Goal: Find specific page/section

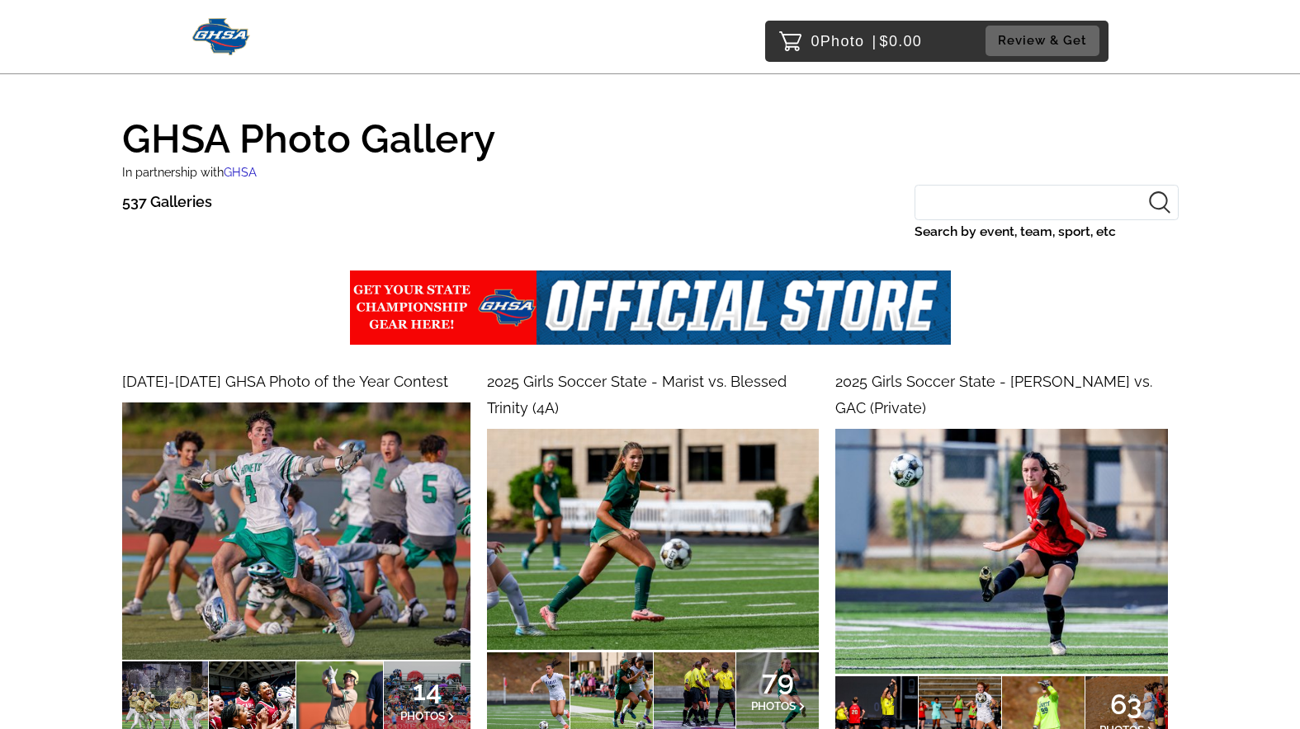
click at [953, 200] on input "Search by event, team, sport, etc" at bounding box center [1046, 202] width 264 height 35
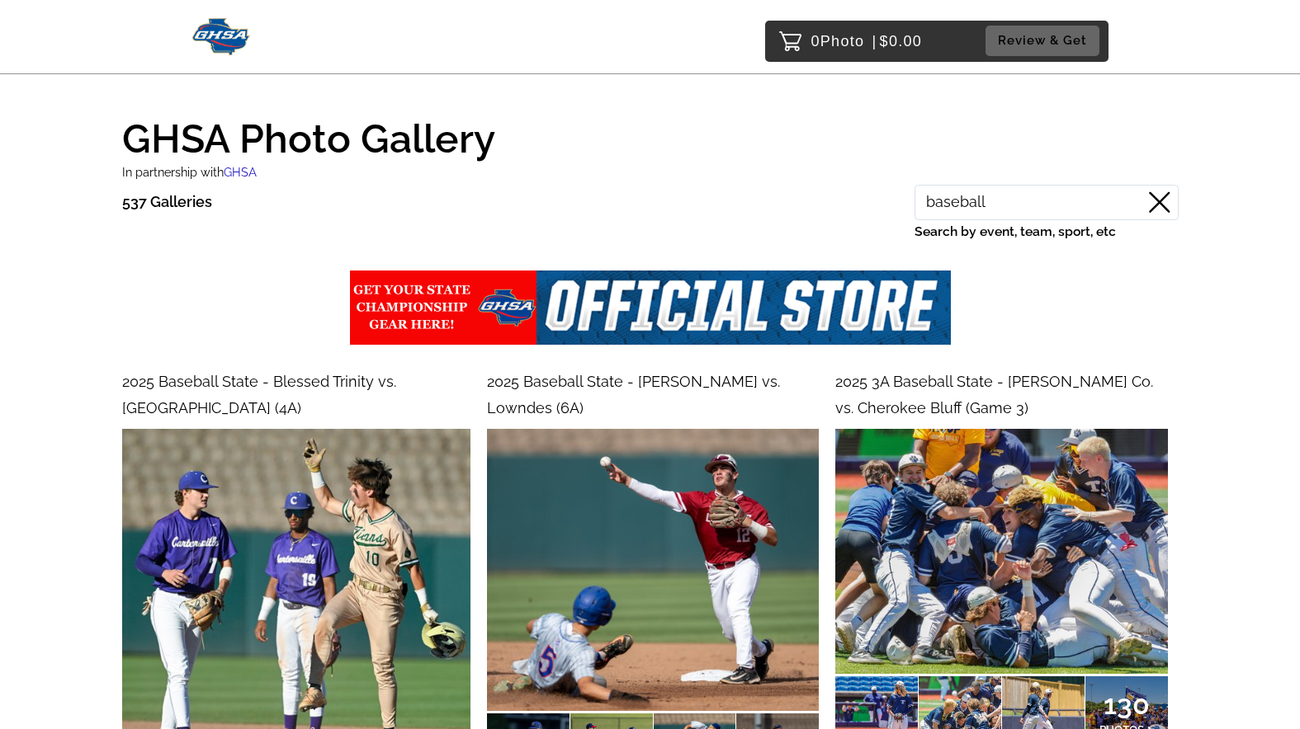
click at [968, 198] on input "baseball" at bounding box center [1046, 202] width 264 height 35
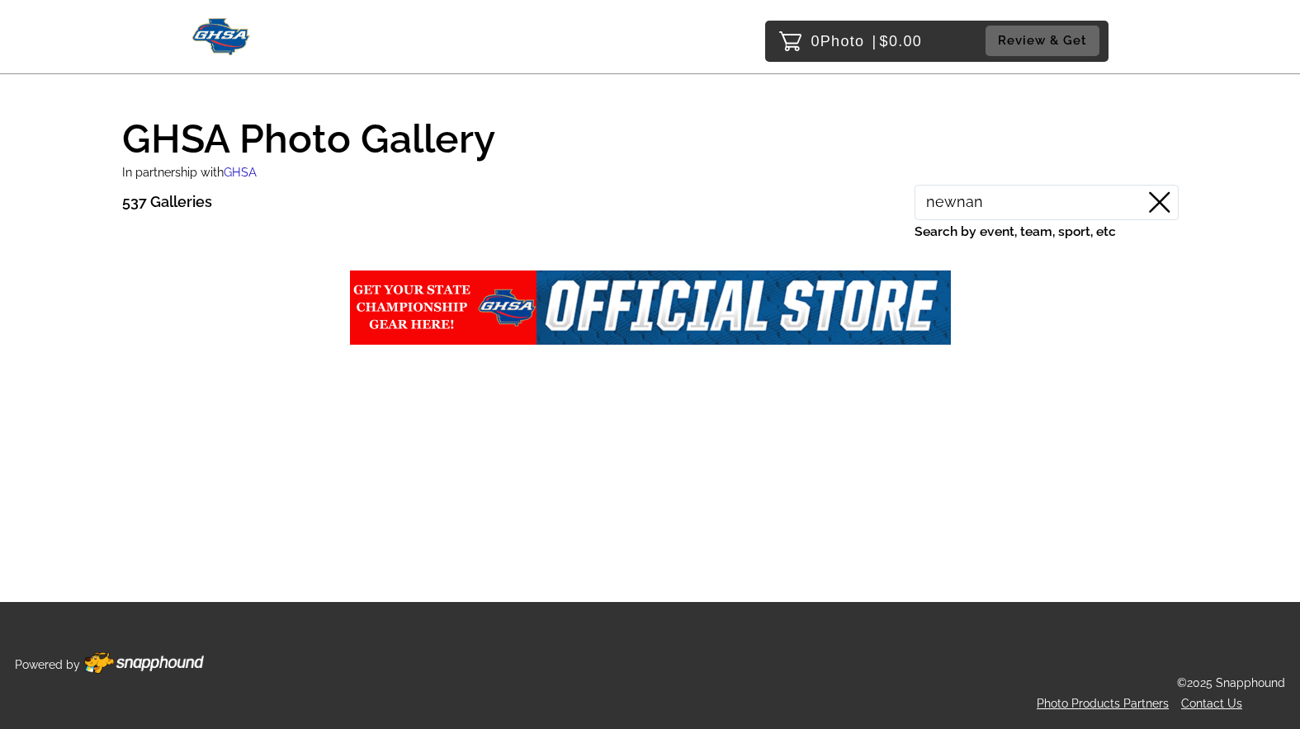
click at [959, 207] on input "newnan" at bounding box center [1046, 202] width 264 height 35
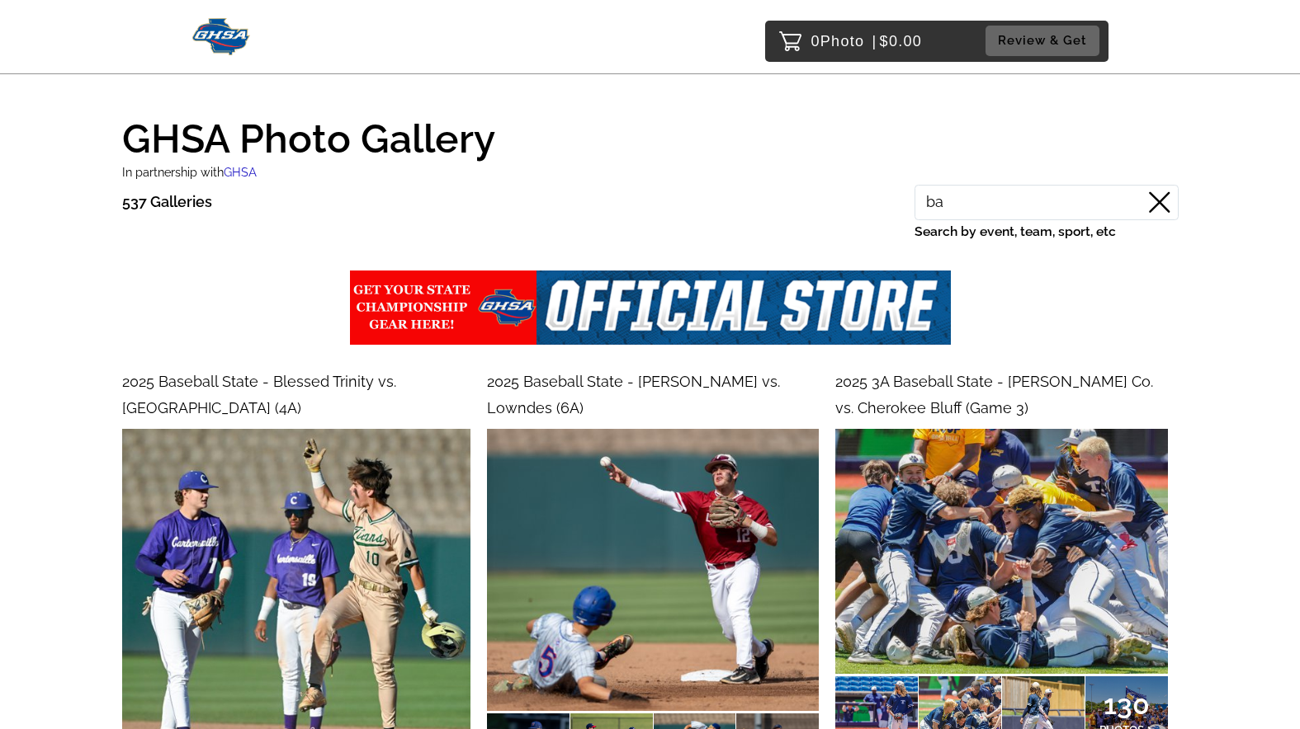
type input "b"
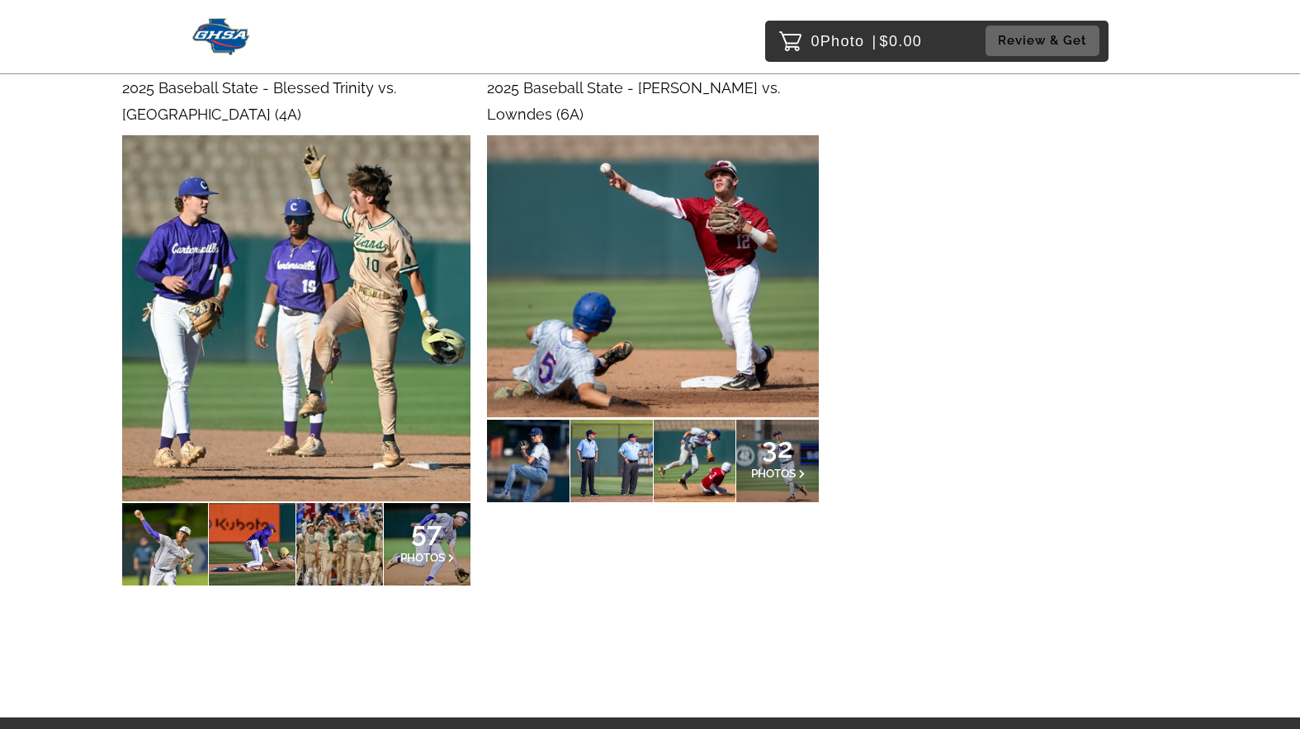
scroll to position [238, 0]
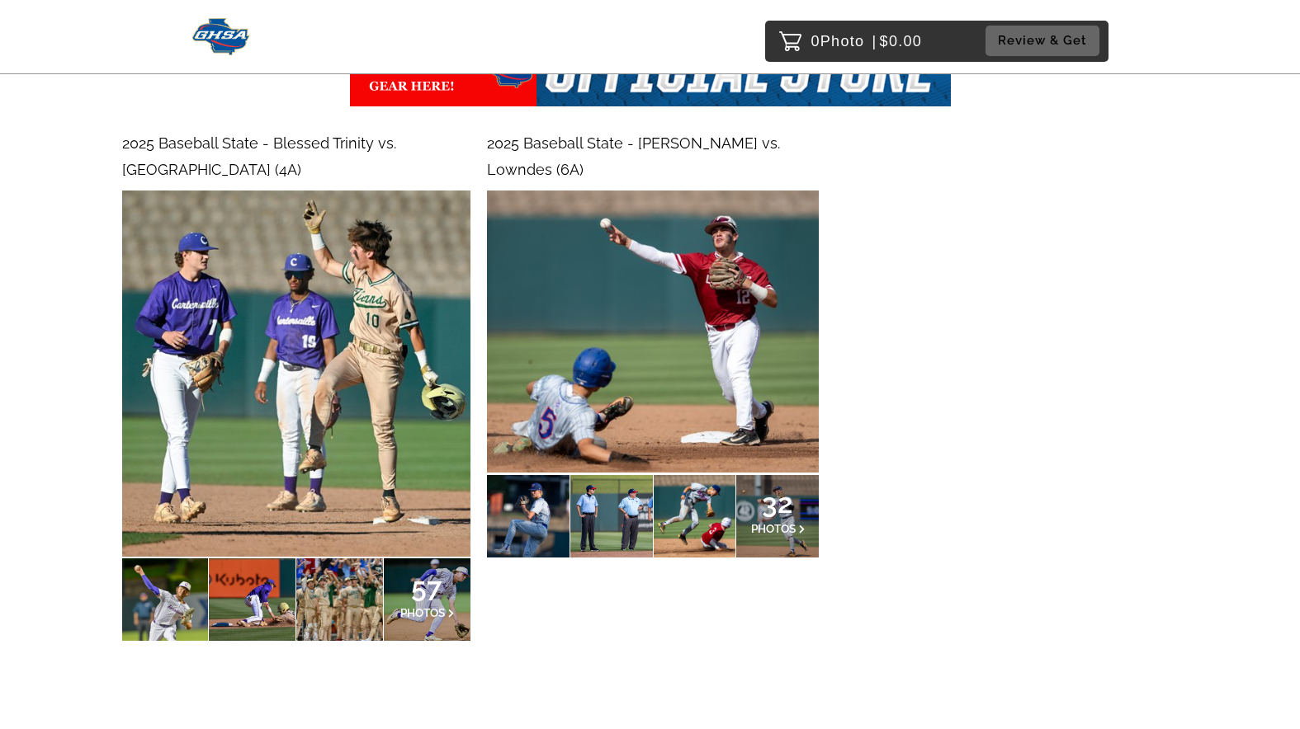
type input "2025 baseball"
click at [567, 346] on img at bounding box center [653, 332] width 332 height 282
